Goal: Check status: Check status

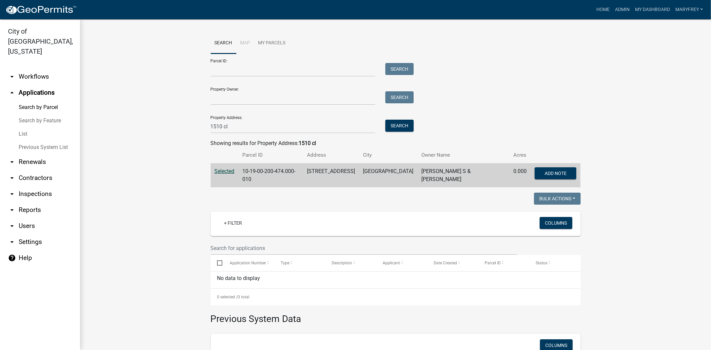
click at [220, 171] on span "Selected" at bounding box center [225, 171] width 20 height 6
click at [393, 126] on button "Search" at bounding box center [399, 126] width 28 height 12
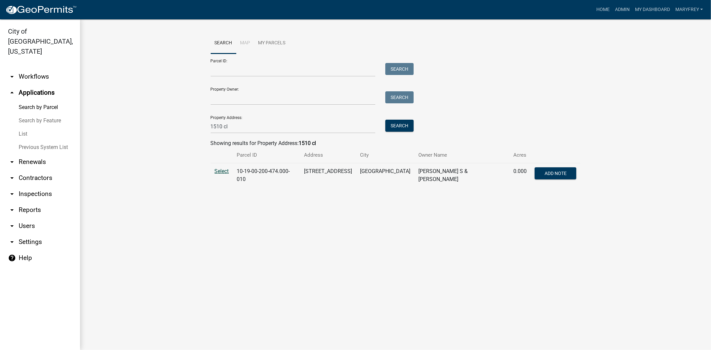
click at [222, 169] on span "Select" at bounding box center [222, 171] width 14 height 6
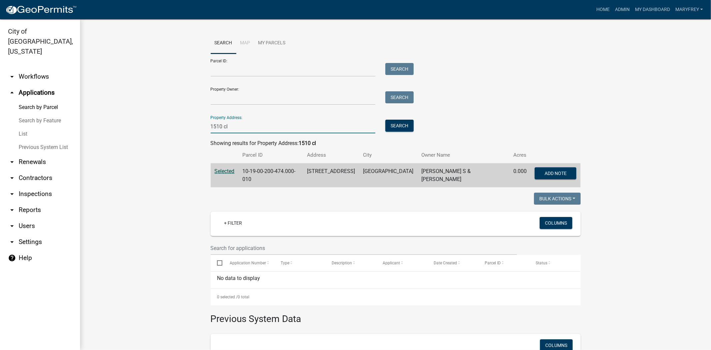
drag, startPoint x: 235, startPoint y: 125, endPoint x: 178, endPoint y: 131, distance: 56.9
click at [178, 131] on wm-workflow-application-search-view "Search Map My Parcels Parcel ID: Search Property Owner: Search Property Address…" at bounding box center [395, 230] width 604 height 395
type input "1510 clairview"
click at [217, 169] on span "Selected" at bounding box center [225, 171] width 20 height 6
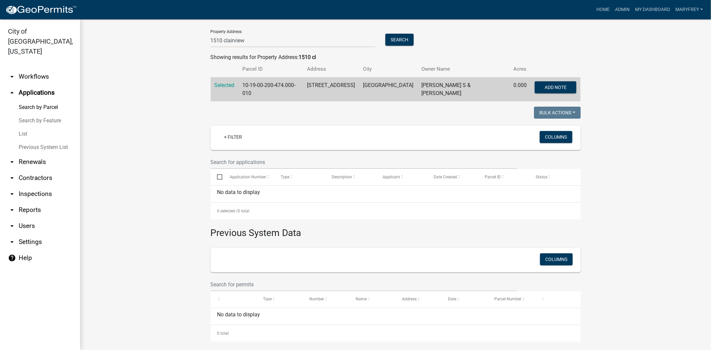
scroll to position [89, 0]
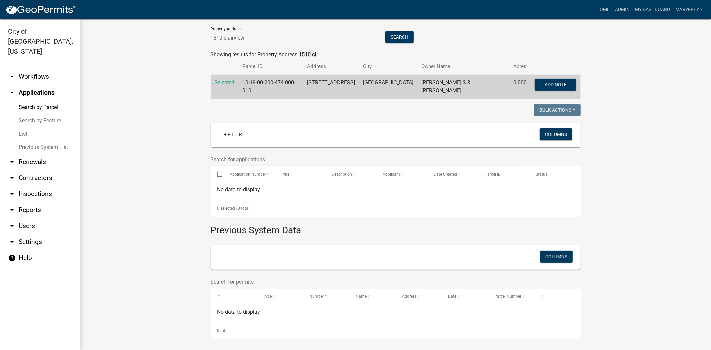
click at [233, 174] on span "Application Number" at bounding box center [248, 174] width 36 height 5
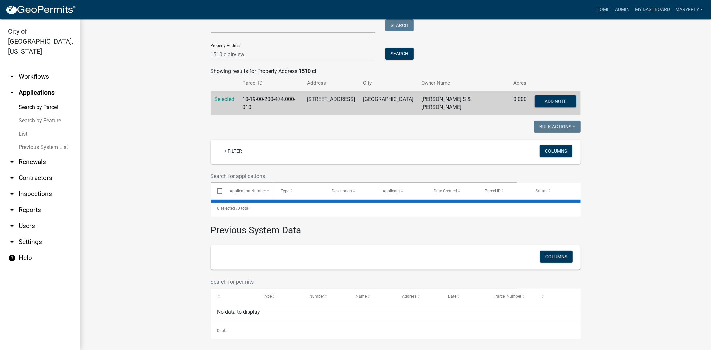
scroll to position [89, 0]
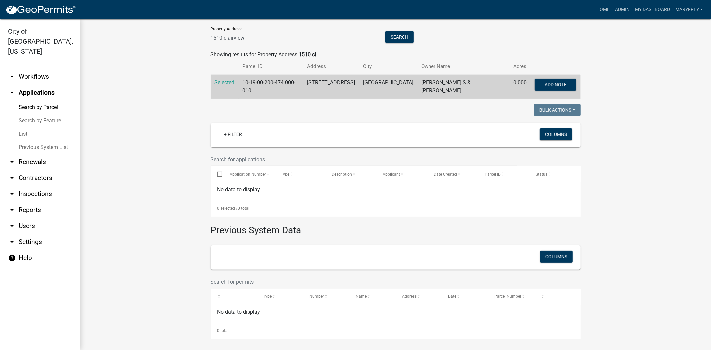
click at [266, 172] on span at bounding box center [268, 174] width 4 height 5
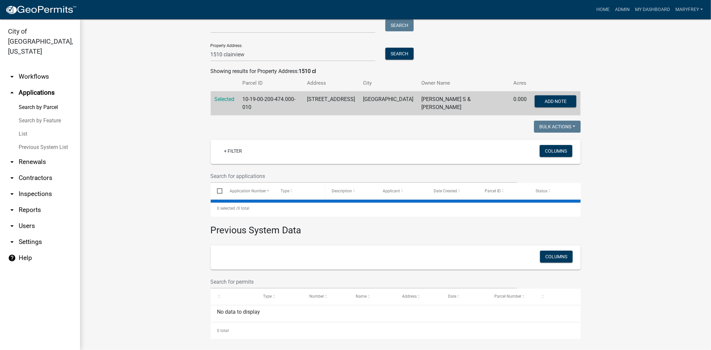
scroll to position [89, 0]
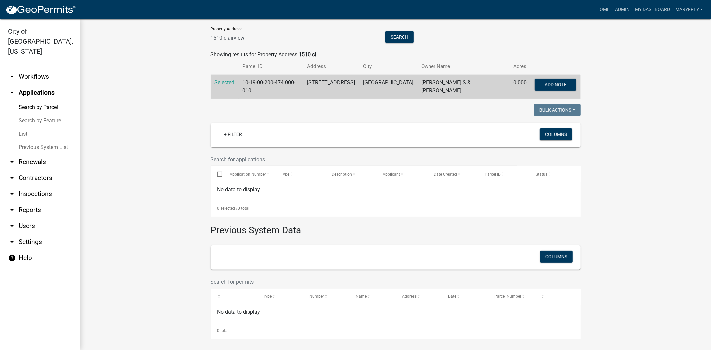
click at [289, 174] on span at bounding box center [291, 174] width 4 height 5
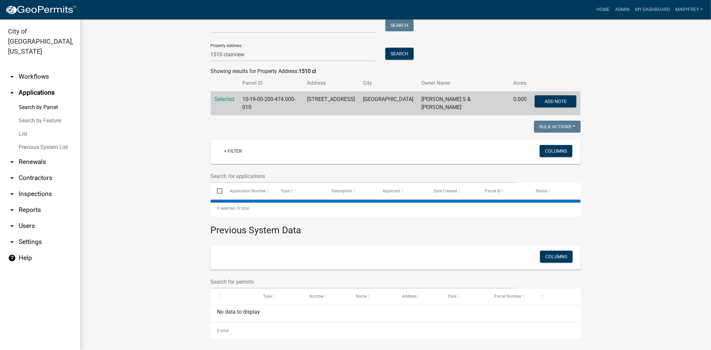
scroll to position [89, 0]
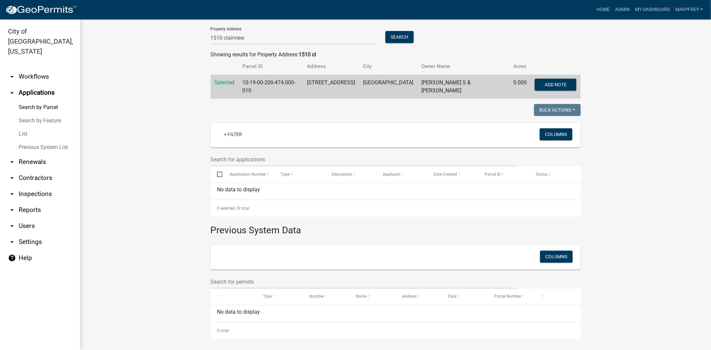
click at [261, 185] on div "No data to display" at bounding box center [396, 191] width 370 height 17
click at [231, 159] on input "text" at bounding box center [364, 160] width 307 height 14
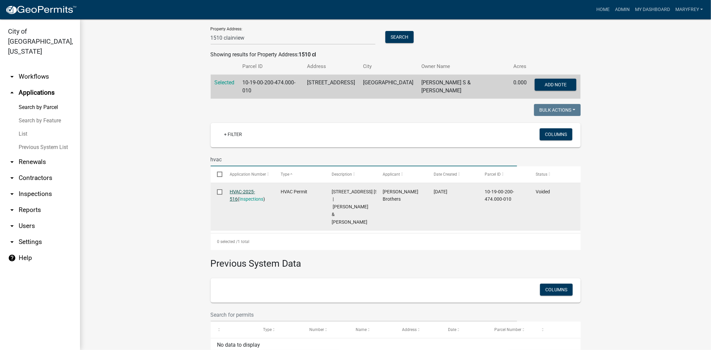
type input "hvac"
click at [244, 191] on link "HVAC-2025-516" at bounding box center [242, 195] width 25 height 13
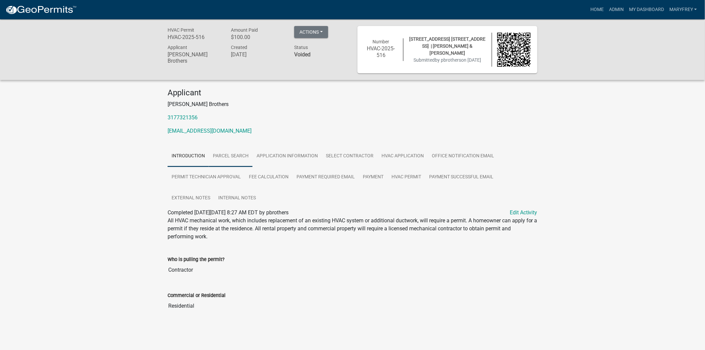
click at [230, 159] on link "Parcel search" at bounding box center [231, 156] width 44 height 21
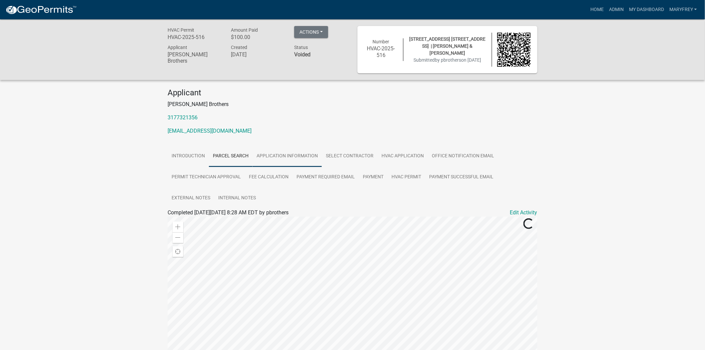
click at [309, 161] on link "Application Information" at bounding box center [287, 156] width 69 height 21
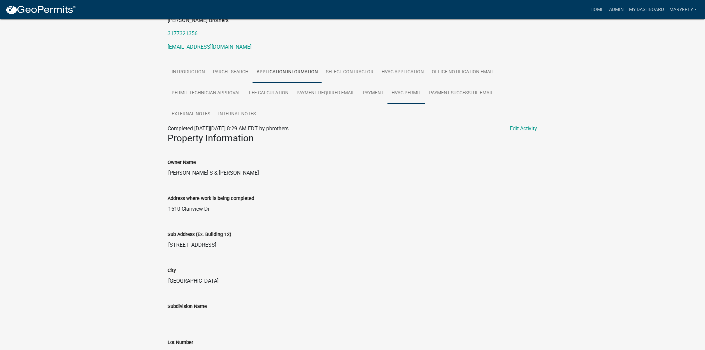
scroll to position [83, 0]
click at [222, 76] on link "Parcel search" at bounding box center [231, 73] width 44 height 21
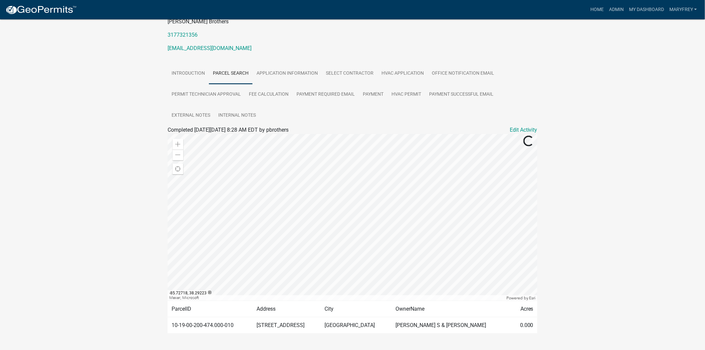
scroll to position [99, 0]
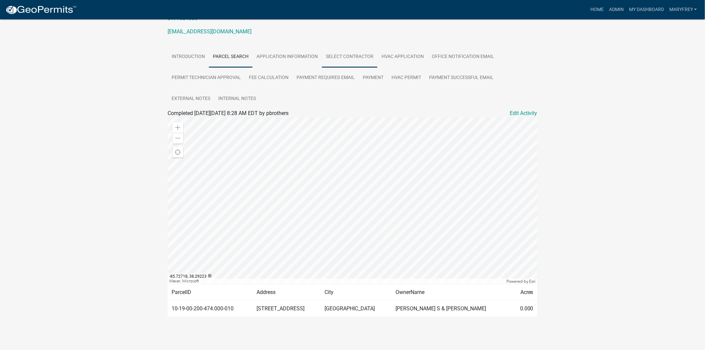
click at [352, 57] on link "Select contractor" at bounding box center [350, 56] width 56 height 21
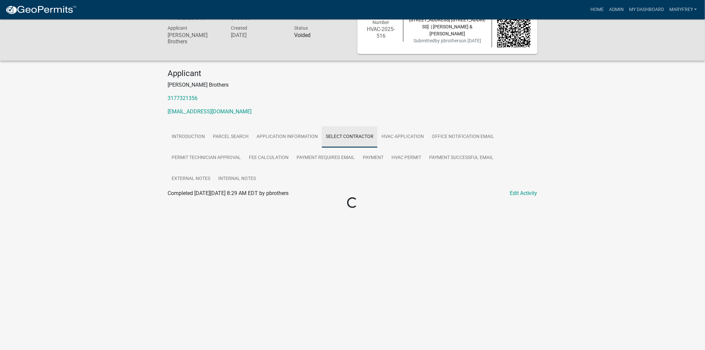
scroll to position [19, 0]
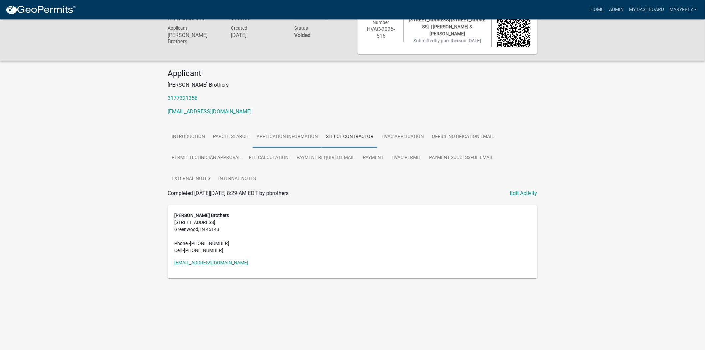
click at [297, 139] on link "Application Information" at bounding box center [287, 136] width 69 height 21
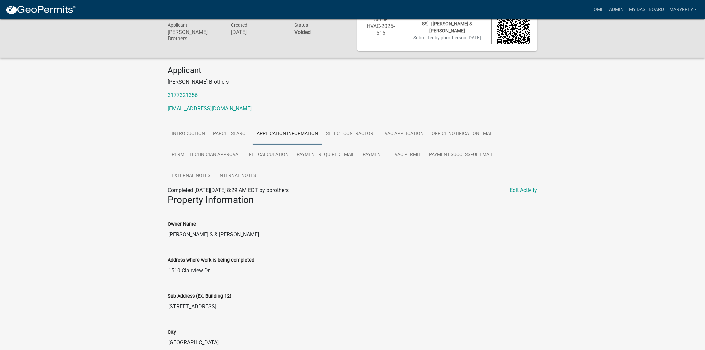
scroll to position [0, 0]
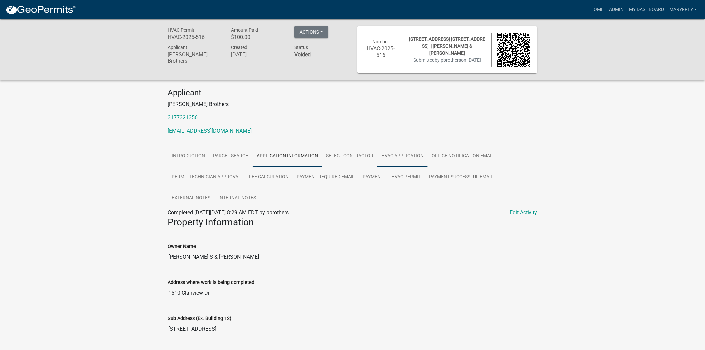
click at [399, 161] on link "HVAC Application" at bounding box center [403, 156] width 50 height 21
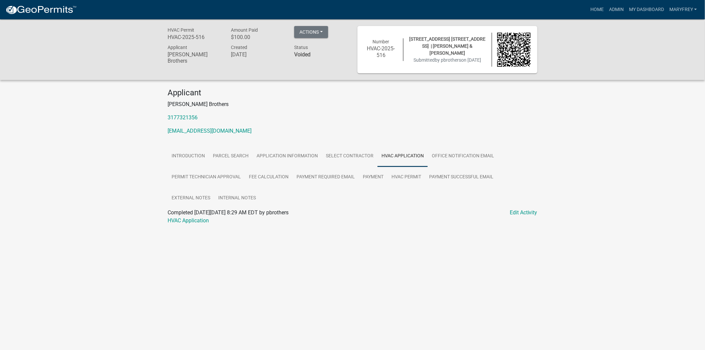
click at [189, 217] on div "HVAC Application" at bounding box center [353, 221] width 380 height 8
click at [187, 218] on link "HVAC Application" at bounding box center [188, 220] width 41 height 6
